Goal: Information Seeking & Learning: Find specific fact

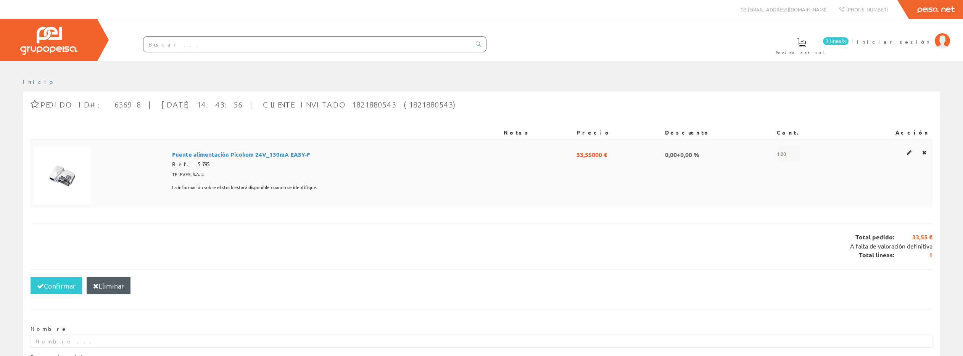
click at [225, 154] on span "Fuente alimentación Picokom 24V_130mA EASY-F" at bounding box center [241, 154] width 138 height 13
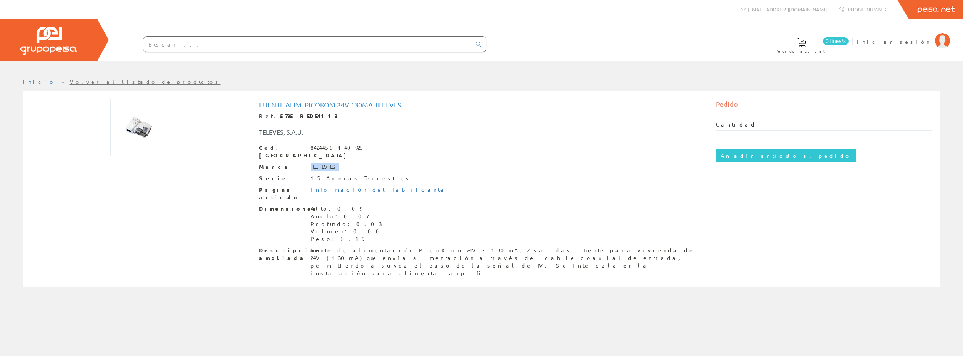
drag, startPoint x: 331, startPoint y: 159, endPoint x: 309, endPoint y: 158, distance: 22.1
click at [296, 163] on div "Marca TELEVES" at bounding box center [481, 167] width 445 height 8
copy div "TELEVES"
click at [213, 47] on input "text" at bounding box center [307, 44] width 328 height 15
paste input "https://www.amazon.es/dp/B0BYGPDXPM#:~:text=Design%20Toscano%20Protectorsobrete…"
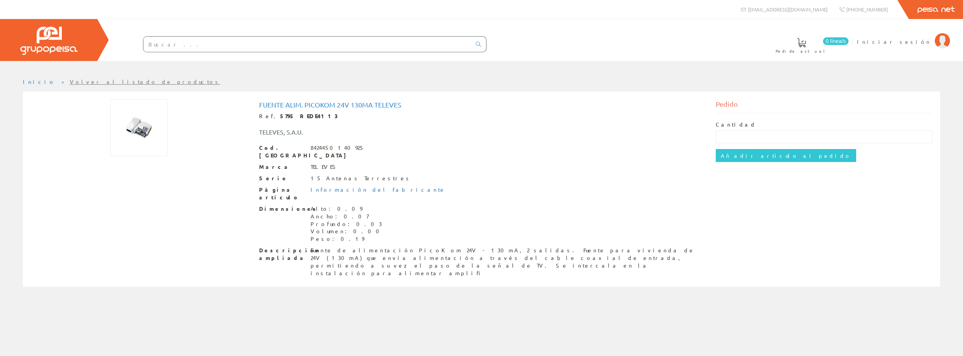
type input "https://www.amazon.es/dp/B0BYGPDXPM#:~:text=Design%20Toscano%20Protectorsobrete…"
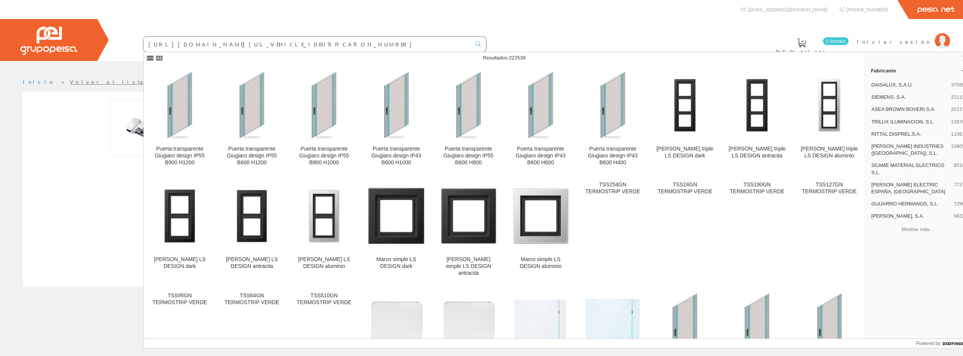
drag, startPoint x: 147, startPoint y: 44, endPoint x: 438, endPoint y: 51, distance: 291.5
click at [438, 51] on body at bounding box center [481, 178] width 963 height 356
click at [172, 48] on input "text" at bounding box center [307, 44] width 328 height 15
paste input "1510002895"
type input "1510002895"
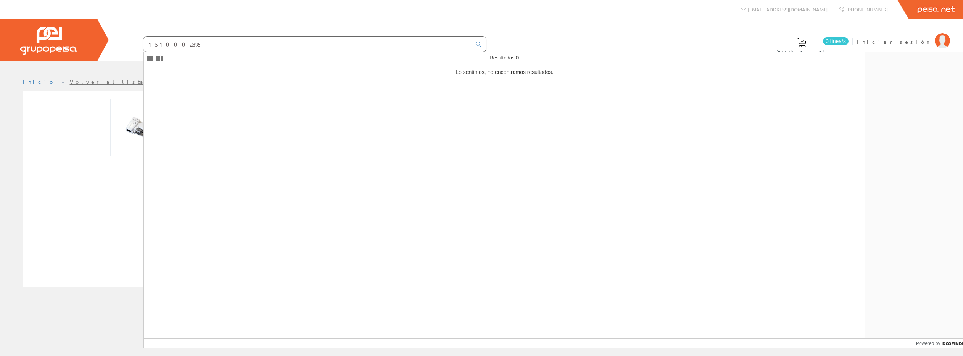
drag, startPoint x: 180, startPoint y: 42, endPoint x: 135, endPoint y: 41, distance: 45.4
click at [135, 41] on form "1510002895" at bounding box center [300, 44] width 374 height 16
click at [214, 43] on input "text" at bounding box center [307, 44] width 328 height 15
paste input "COMBI-PRO-2P40T"
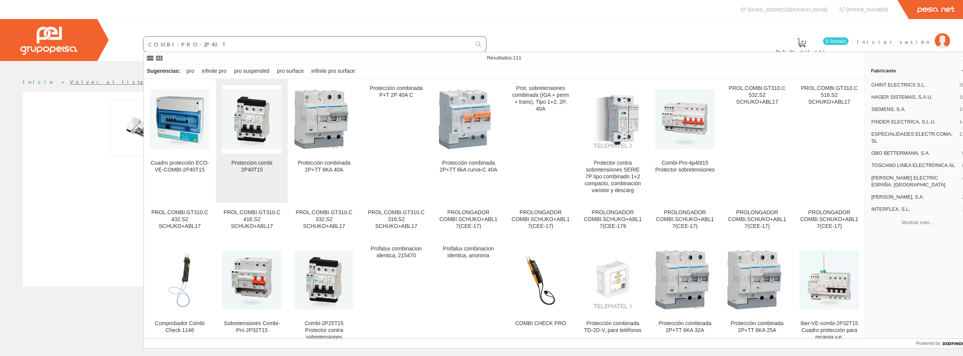
type input "COMBI-PRO-2P40T"
click at [250, 116] on img at bounding box center [251, 119] width 59 height 59
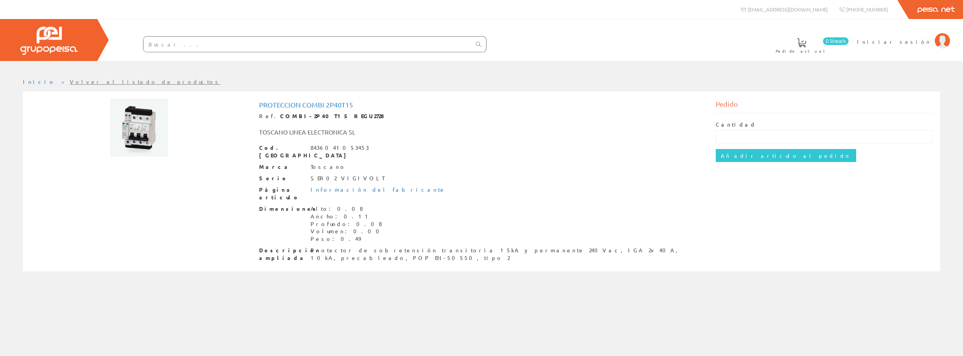
click at [129, 126] on img at bounding box center [138, 127] width 57 height 57
drag, startPoint x: 303, startPoint y: 104, endPoint x: 352, endPoint y: 107, distance: 48.5
click at [352, 107] on h1 "Proteccion combi 2P40T15" at bounding box center [481, 105] width 445 height 8
copy h1 "combi 2P40T15"
click at [201, 43] on input "text" at bounding box center [307, 44] width 328 height 15
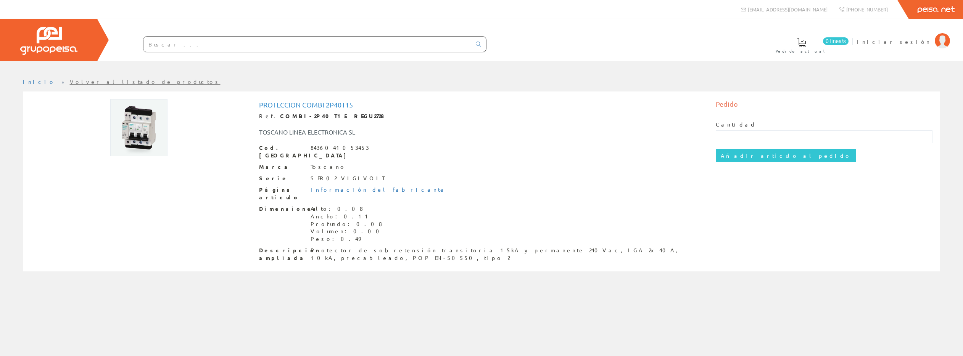
paste input "Tegui T-71U"
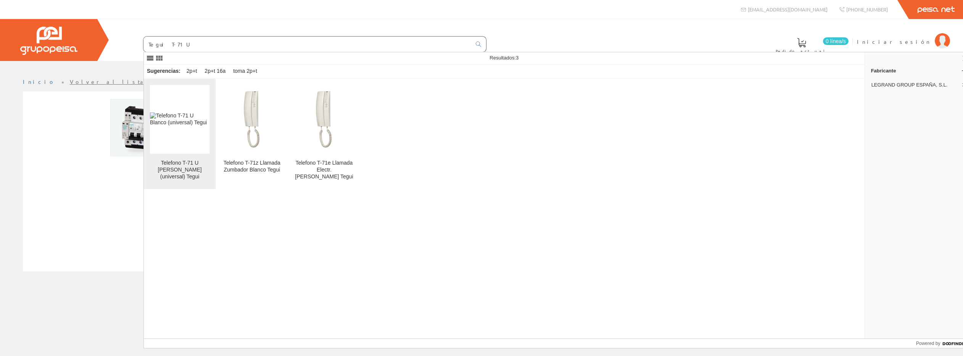
type input "Tegui T-71U"
click at [170, 122] on img at bounding box center [179, 120] width 59 height 14
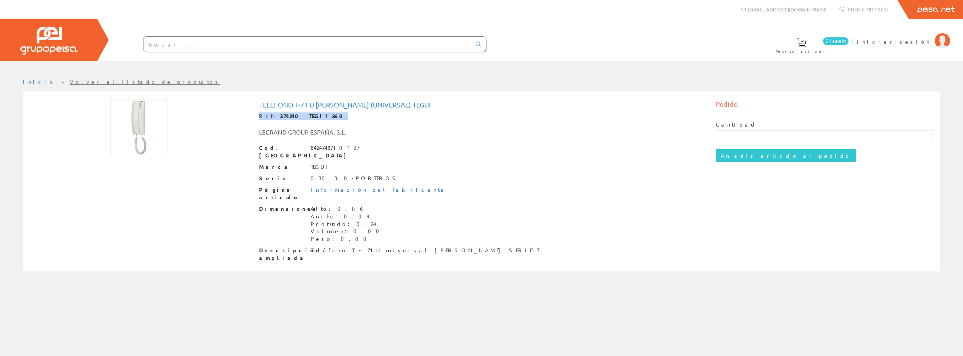
drag, startPoint x: 259, startPoint y: 116, endPoint x: 317, endPoint y: 117, distance: 58.4
click at [318, 117] on div "Ref. 374240 TEGI1260" at bounding box center [481, 117] width 445 height 8
copy div "Ref. 374240 TEGI1260"
click at [355, 146] on div "Cod. Barras 8424748710137" at bounding box center [481, 151] width 445 height 15
drag, startPoint x: 354, startPoint y: 146, endPoint x: 310, endPoint y: 146, distance: 43.1
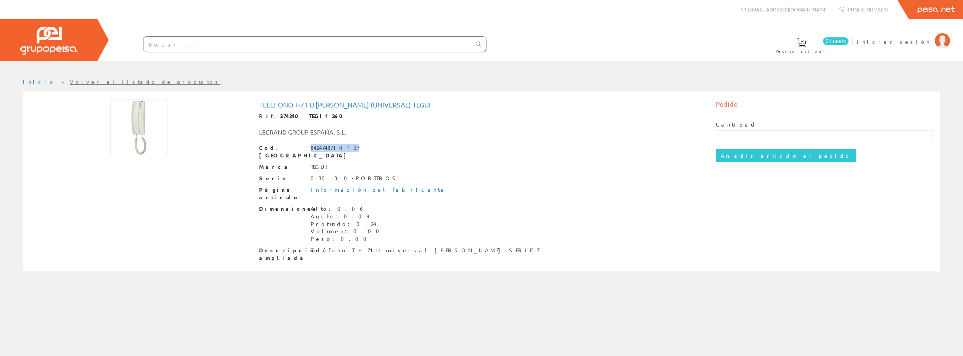
click at [310, 146] on div "Cod. Barras 8424748710137" at bounding box center [481, 151] width 445 height 15
copy div "8424748710137"
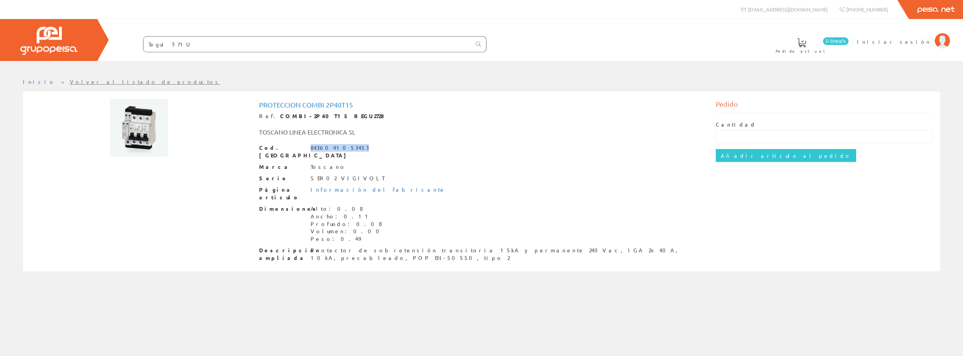
drag, startPoint x: 354, startPoint y: 147, endPoint x: 319, endPoint y: 147, distance: 34.3
click at [310, 147] on div "Cod. Barras 8436041053453" at bounding box center [481, 151] width 445 height 15
copy div "8436041053453"
click at [256, 116] on div "Proteccion combi 2P40T15 Ref. COMBI-2P40T15 REGU2728 [PERSON_NAME] LINEA ELECTR…" at bounding box center [481, 182] width 457 height 167
drag, startPoint x: 256, startPoint y: 116, endPoint x: 329, endPoint y: 118, distance: 73.3
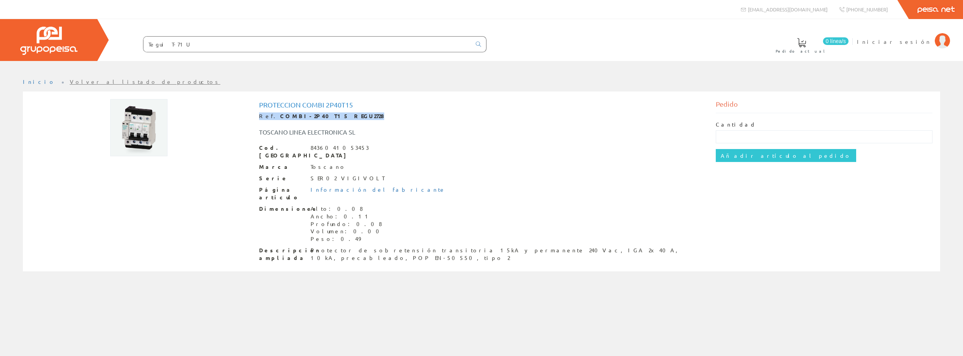
click at [329, 118] on div "Proteccion combi 2P40T15 Ref. COMBI-2P40T15 REGU2728 [PERSON_NAME] LINEA ELECTR…" at bounding box center [481, 182] width 457 height 167
copy div "Ref. COMBI-2P40T15 REGU2728"
click at [192, 47] on input "Tegui T-71U" at bounding box center [307, 44] width 328 height 15
drag, startPoint x: 187, startPoint y: 46, endPoint x: 147, endPoint y: 44, distance: 40.5
click at [145, 45] on input "Tegui T-71U" at bounding box center [307, 44] width 328 height 15
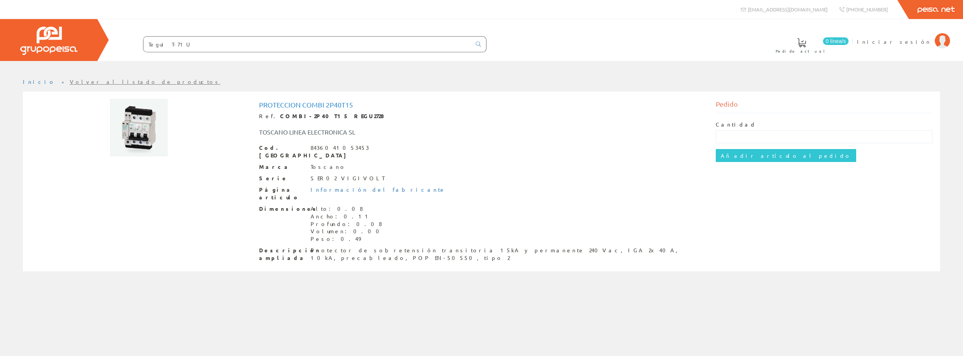
paste input "Legrand 369339"
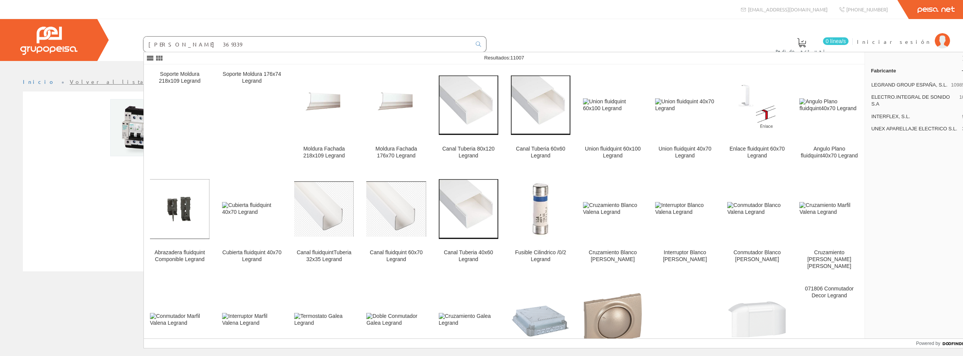
click at [230, 45] on input "Legrand 369339" at bounding box center [307, 44] width 328 height 15
type input "[PERSON_NAME] 369339"
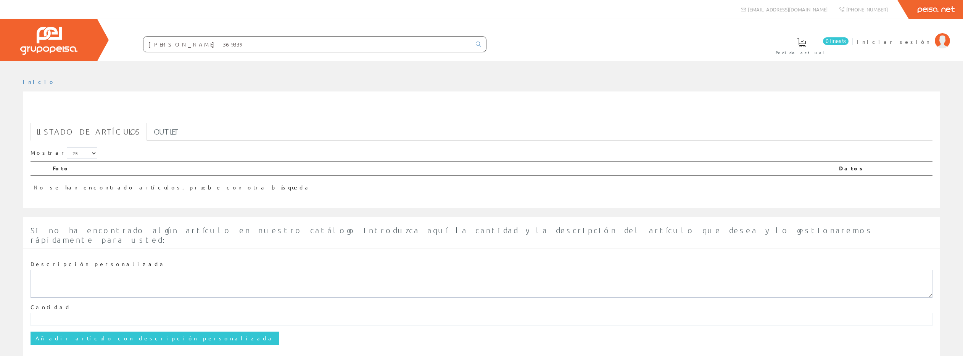
click at [169, 43] on input "Legrand 369339" at bounding box center [307, 44] width 328 height 15
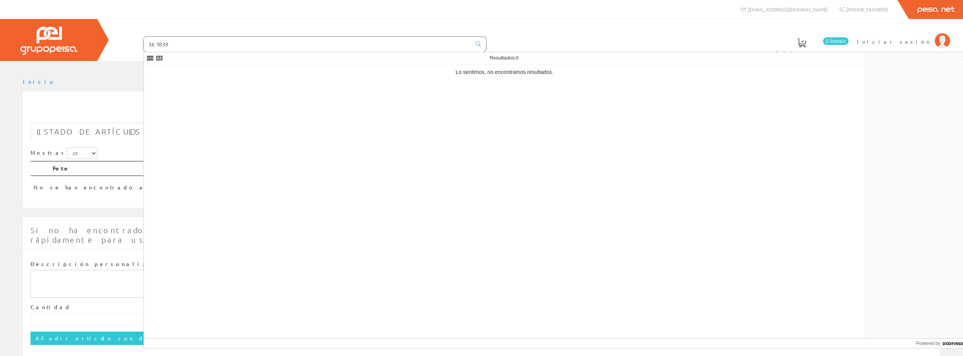
type input "369339"
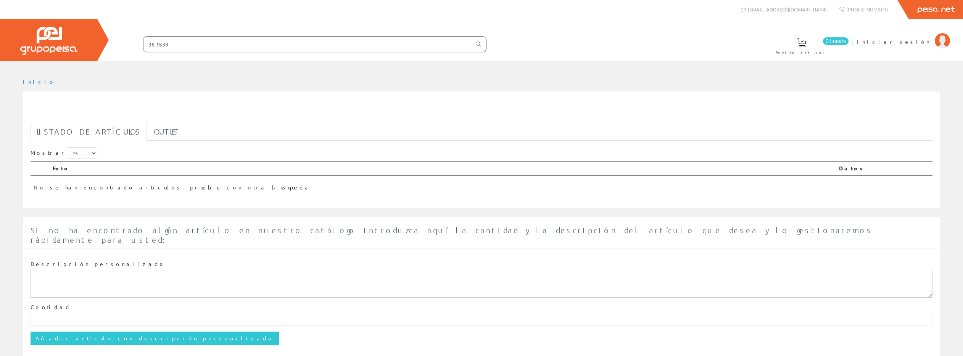
drag, startPoint x: 169, startPoint y: 43, endPoint x: 147, endPoint y: 43, distance: 21.7
click at [147, 43] on input "369339" at bounding box center [307, 44] width 328 height 15
paste input "Legrand"
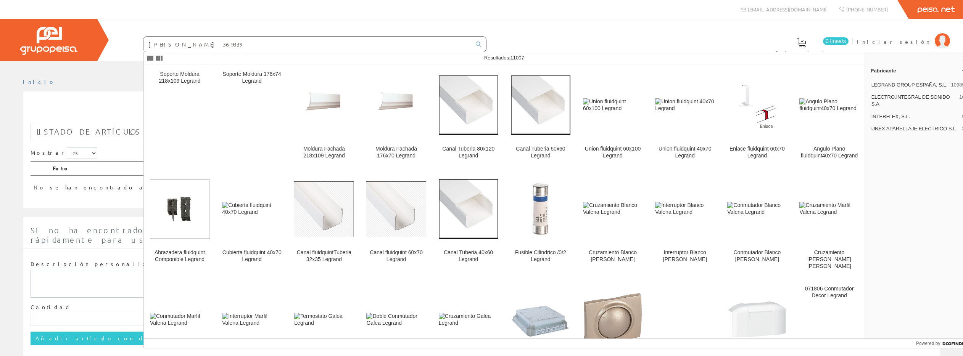
drag, startPoint x: 170, startPoint y: 45, endPoint x: 196, endPoint y: 45, distance: 25.6
click at [196, 45] on input "Legrand 369339" at bounding box center [307, 44] width 328 height 15
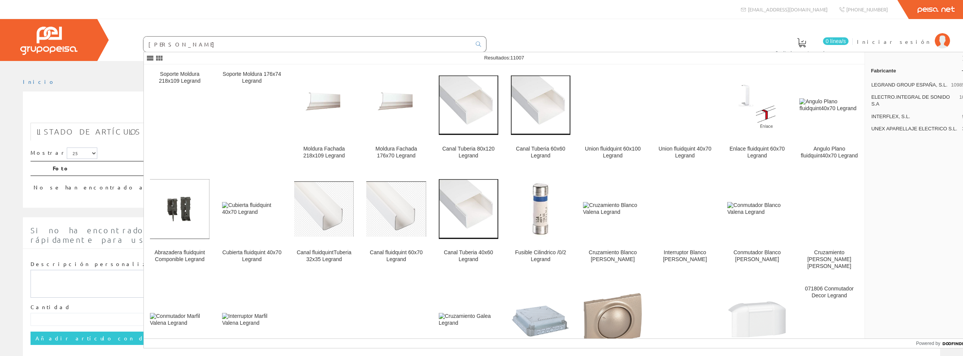
type input "Legrand"
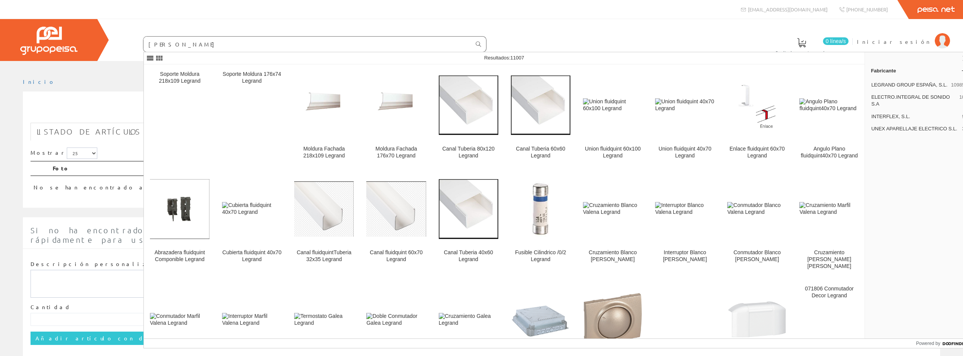
click at [477, 43] on icon at bounding box center [478, 44] width 5 height 5
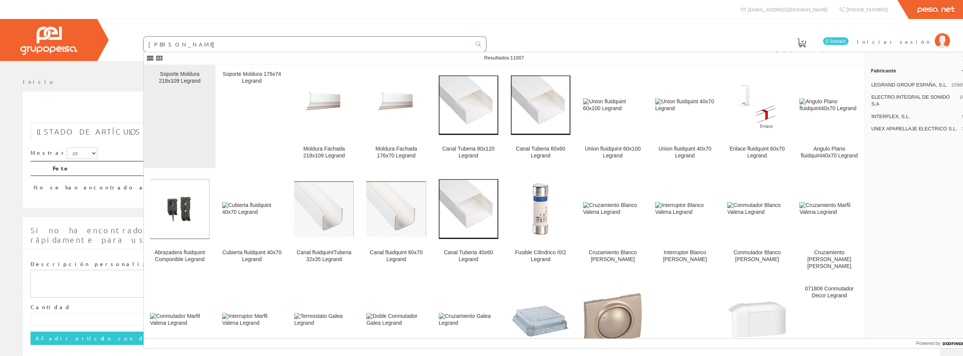
click at [178, 82] on div "Soporte Moldura 218x109 Legrand" at bounding box center [179, 78] width 59 height 14
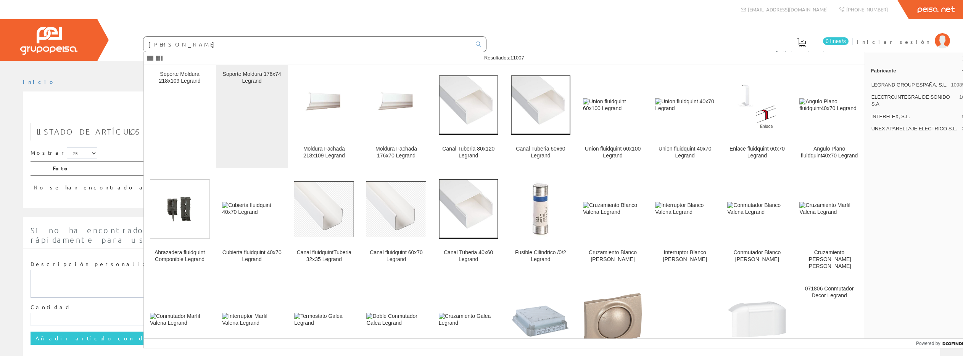
click at [245, 80] on div "Soporte Moldura 176x74 Legrand" at bounding box center [251, 78] width 59 height 14
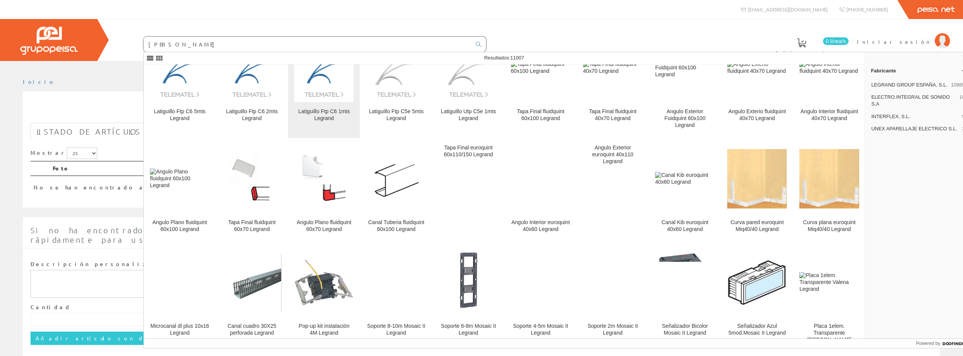
scroll to position [1469, 0]
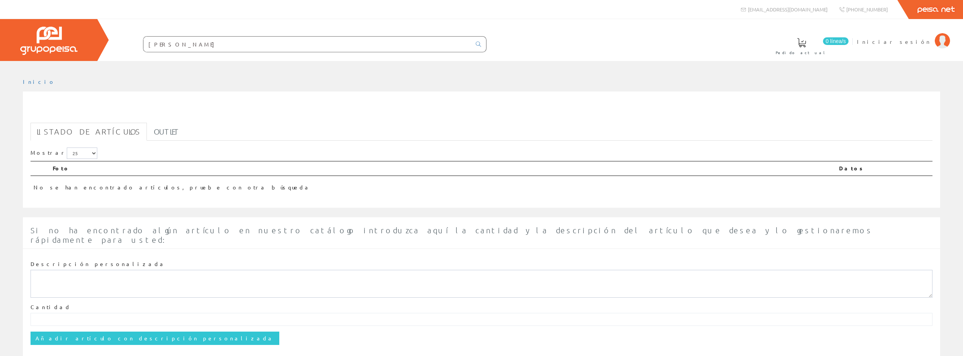
click at [244, 46] on input "Legrand" at bounding box center [307, 44] width 328 height 15
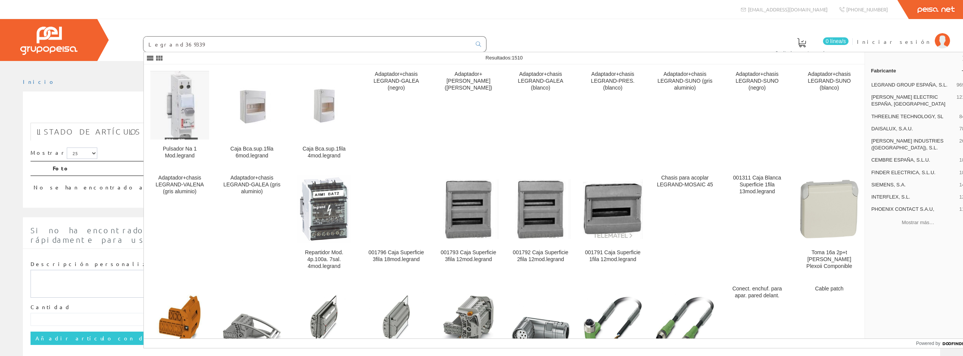
click at [169, 44] on input "Legrand369339" at bounding box center [307, 44] width 328 height 15
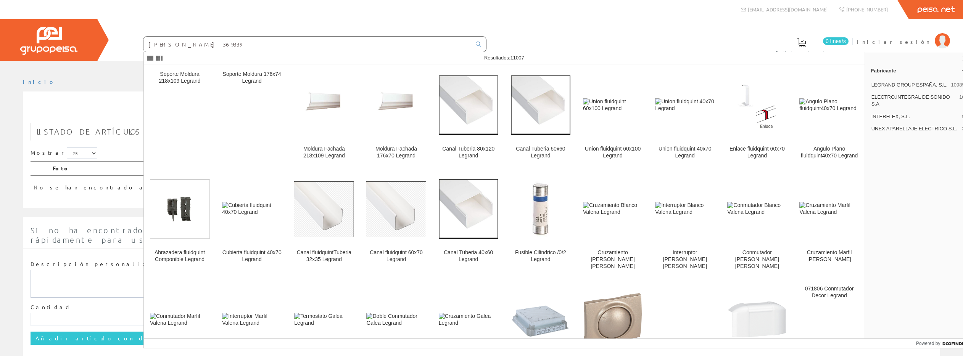
drag, startPoint x: 195, startPoint y: 44, endPoint x: 155, endPoint y: 44, distance: 40.0
click at [141, 44] on form "Legrand 369339" at bounding box center [300, 44] width 374 height 16
paste input "34149705665"
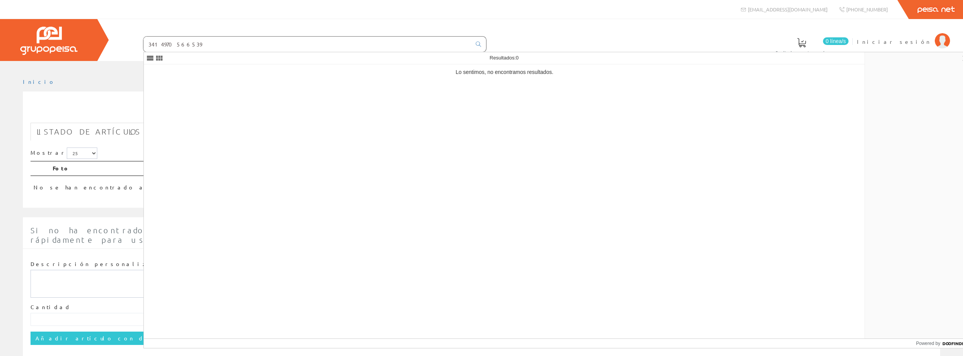
drag, startPoint x: 203, startPoint y: 44, endPoint x: 138, endPoint y: 43, distance: 65.2
click at [138, 43] on form "3414970566539" at bounding box center [300, 44] width 374 height 16
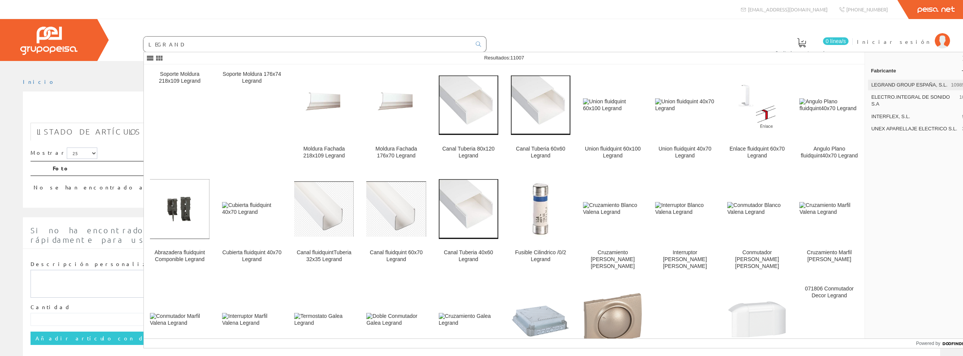
click at [891, 86] on span "LEGRAND GROUP ESPAÑA, S.L." at bounding box center [909, 85] width 77 height 7
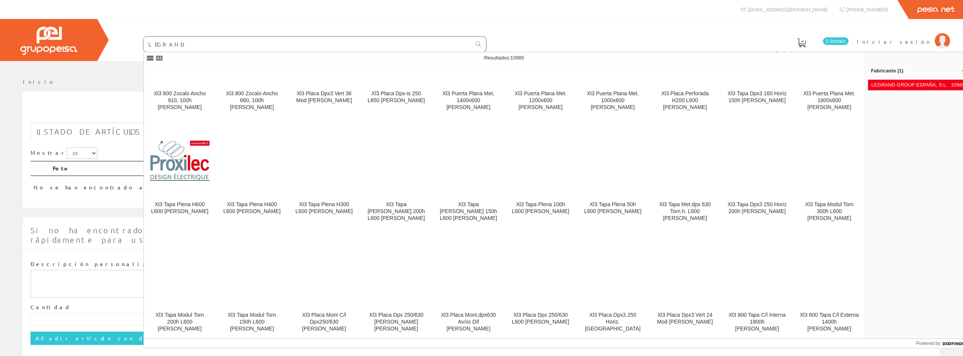
scroll to position [7948, 0]
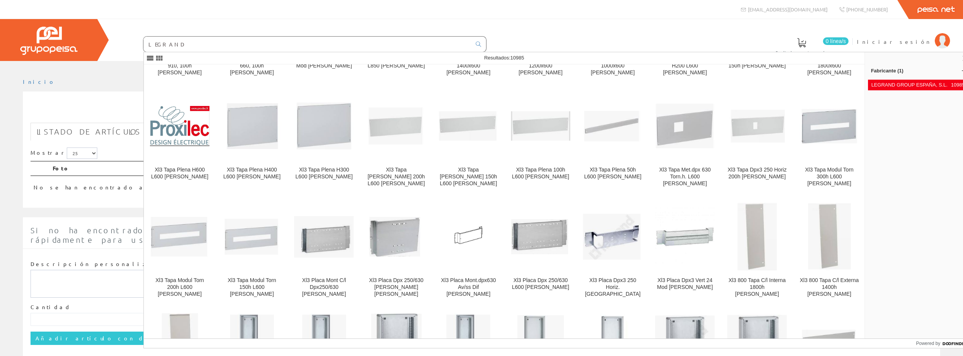
drag, startPoint x: 182, startPoint y: 46, endPoint x: 153, endPoint y: 43, distance: 29.1
click at [149, 44] on input "LEGRAND" at bounding box center [307, 44] width 328 height 15
paste input "Fermax 6201"
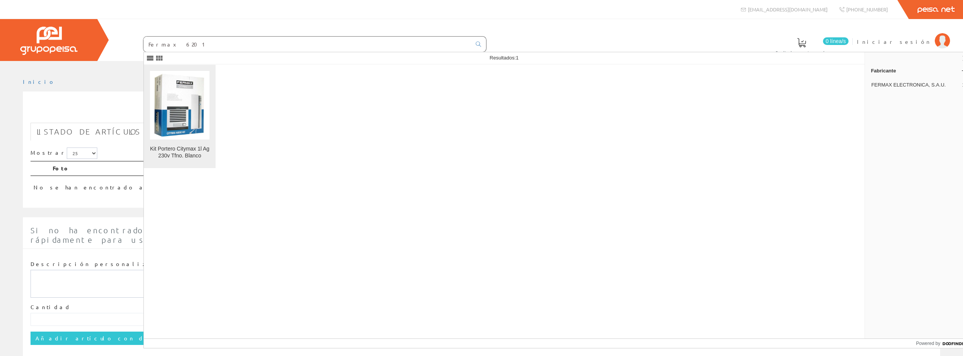
type input "Fermax 6201"
click at [184, 102] on img at bounding box center [179, 106] width 59 height 68
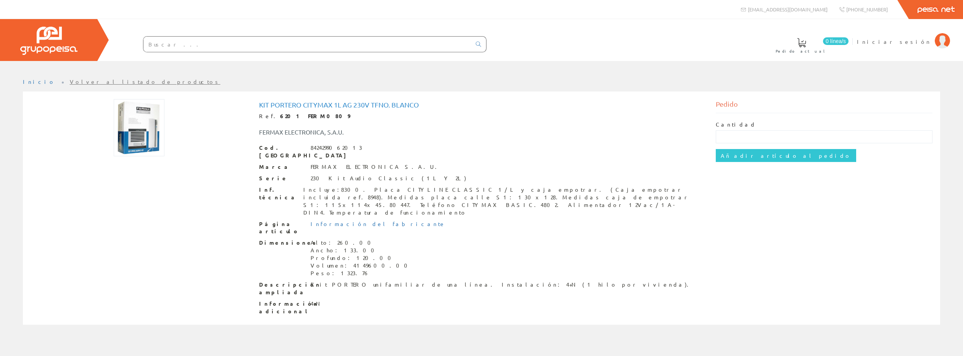
click at [259, 117] on div "Ref. 6201 FERM0809" at bounding box center [481, 117] width 445 height 8
drag, startPoint x: 259, startPoint y: 116, endPoint x: 315, endPoint y: 117, distance: 56.1
click at [315, 117] on div "Ref. 6201 FERM0809" at bounding box center [481, 117] width 445 height 8
copy div "Ref. 6201 FERM0809"
click at [209, 44] on input "text" at bounding box center [307, 44] width 328 height 15
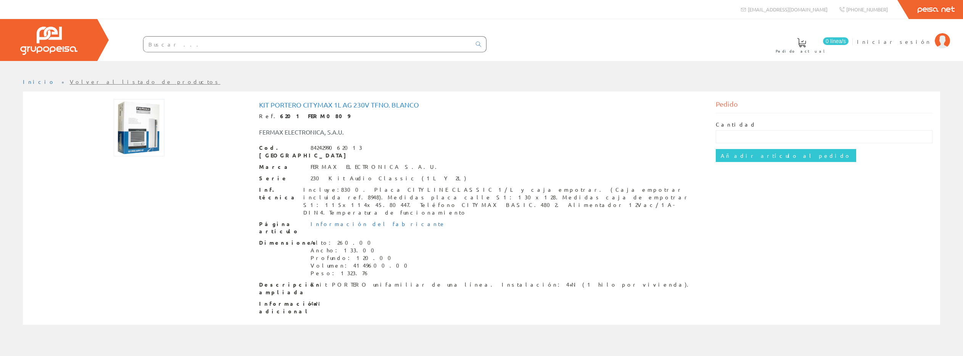
paste input "8424299048130"
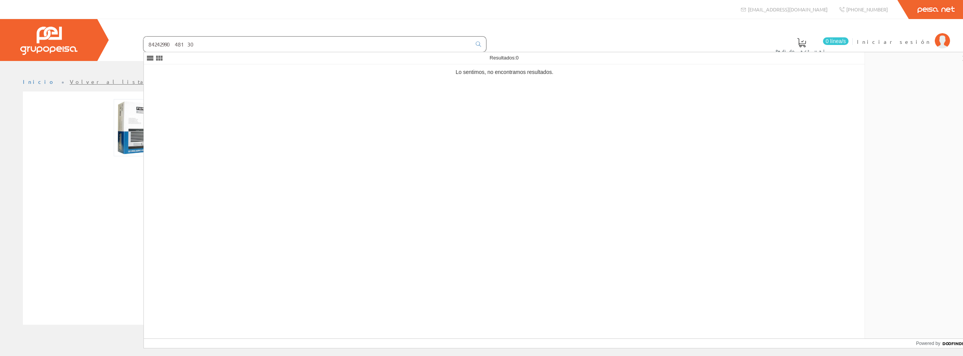
drag, startPoint x: 197, startPoint y: 44, endPoint x: 151, endPoint y: 43, distance: 45.8
click at [141, 43] on form "8424299048130" at bounding box center [300, 44] width 374 height 16
paste input "DIN6 100-240VAC/12VDC-2A"
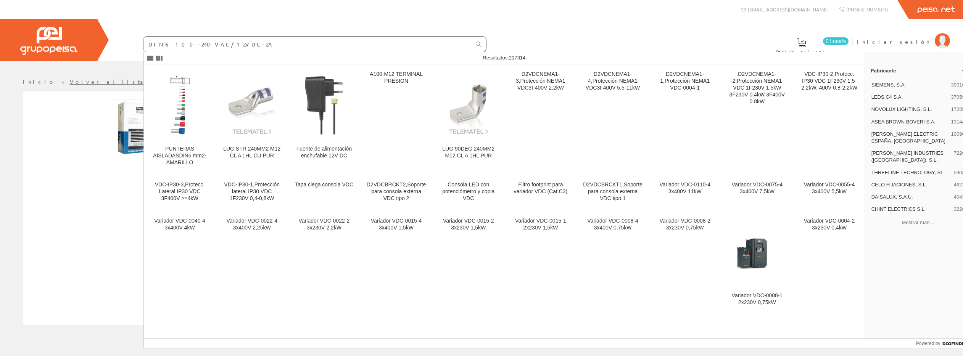
drag, startPoint x: 224, startPoint y: 46, endPoint x: 162, endPoint y: 44, distance: 61.8
click at [143, 45] on input "DIN6 100-240VAC/12VDC-2A" at bounding box center [307, 44] width 328 height 15
paste input "Fermax 3390"
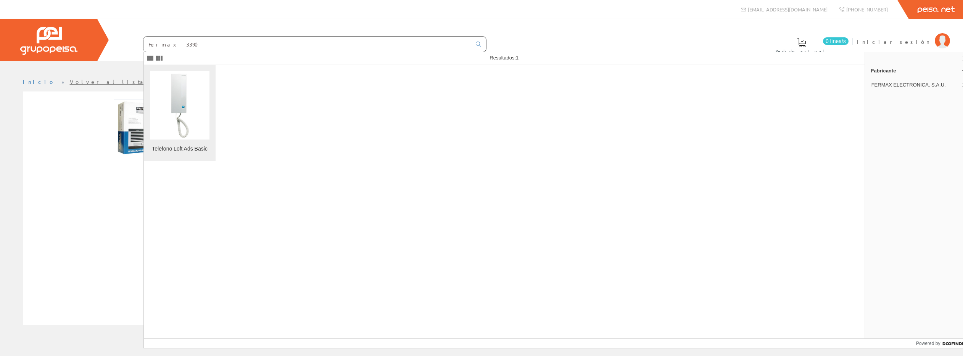
type input "Fermax 3390"
click at [181, 100] on img at bounding box center [180, 105] width 24 height 69
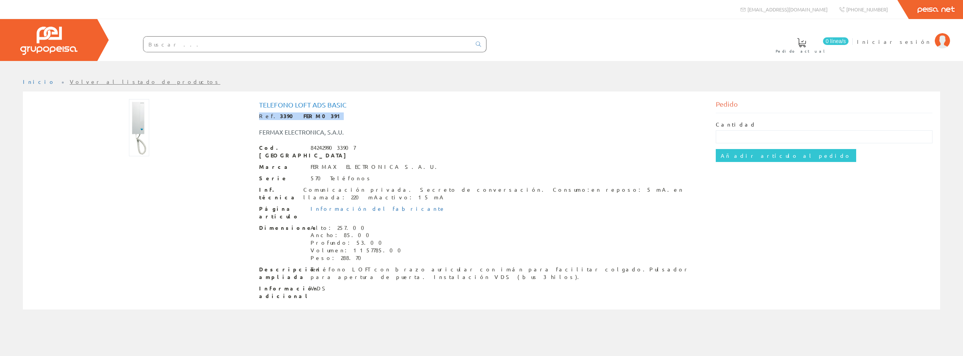
drag, startPoint x: 257, startPoint y: 114, endPoint x: 305, endPoint y: 117, distance: 48.5
click at [310, 117] on div "Telefono Loft Ads Basic Ref. 3390 FERM0391 FERMAX ELECTRONICA, S.A.U. Cod. Barr…" at bounding box center [481, 201] width 457 height 205
copy div "Ref. 3390 FERM0391"
click at [207, 46] on input "text" at bounding box center [307, 44] width 328 height 15
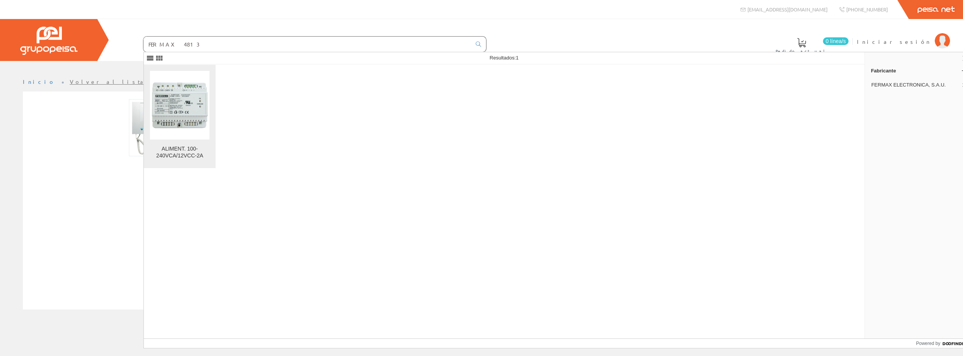
type input "FERMAX 4813"
click at [179, 99] on img at bounding box center [179, 105] width 59 height 51
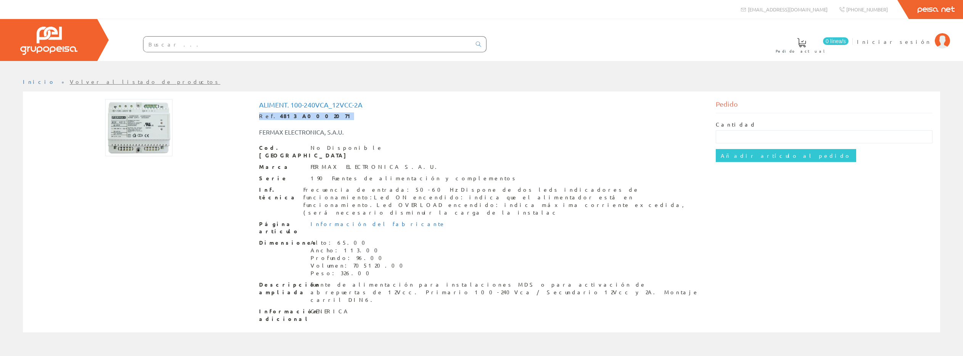
drag, startPoint x: 259, startPoint y: 116, endPoint x: 308, endPoint y: 117, distance: 49.2
click at [308, 117] on div "Ref. 4813 A0002071" at bounding box center [481, 117] width 445 height 8
copy div "Ref. 4813 A0002071"
